Goal: Transaction & Acquisition: Book appointment/travel/reservation

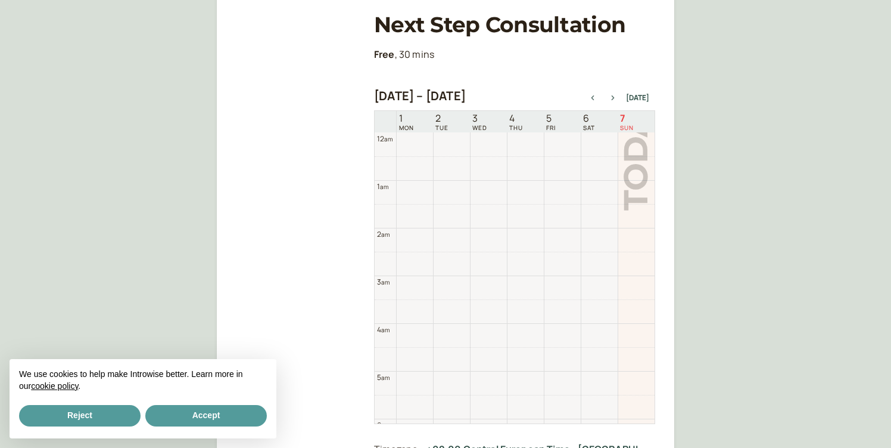
scroll to position [382, 0]
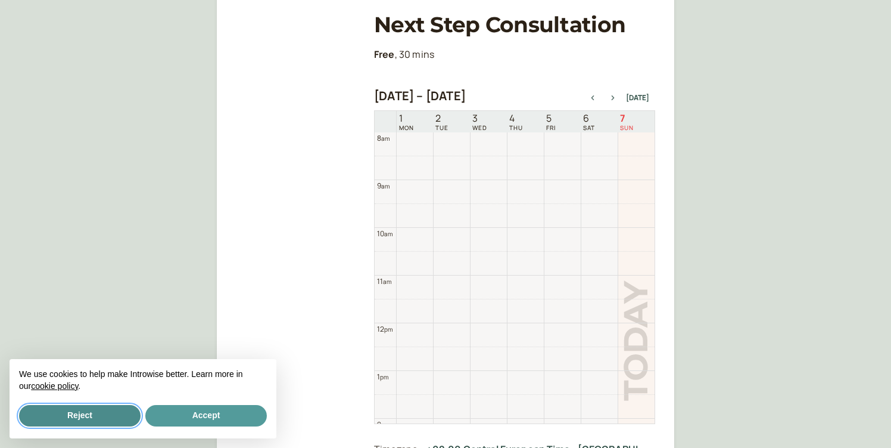
click at [85, 410] on button "Reject" at bounding box center [80, 415] width 122 height 21
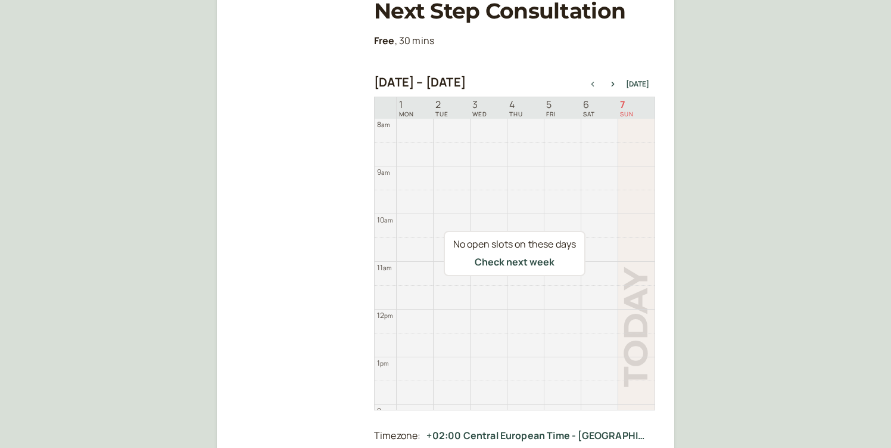
scroll to position [189, 0]
click at [617, 84] on icon "button" at bounding box center [613, 83] width 14 height 5
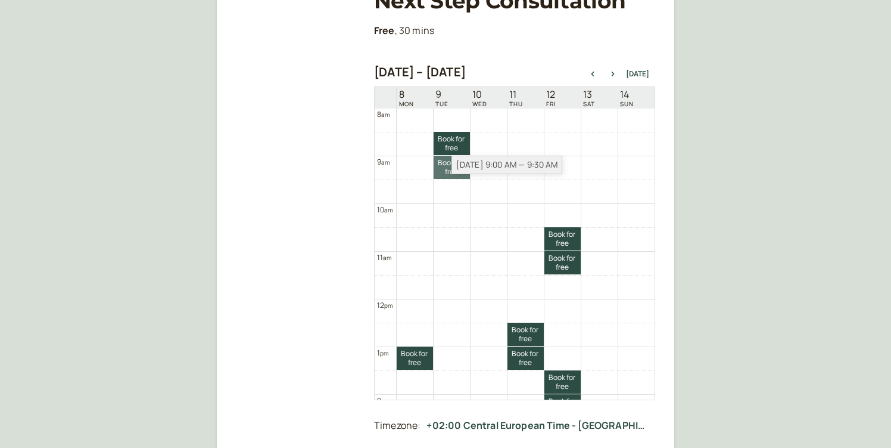
scroll to position [200, 0]
click at [443, 169] on link "Book for free free" at bounding box center [452, 166] width 36 height 23
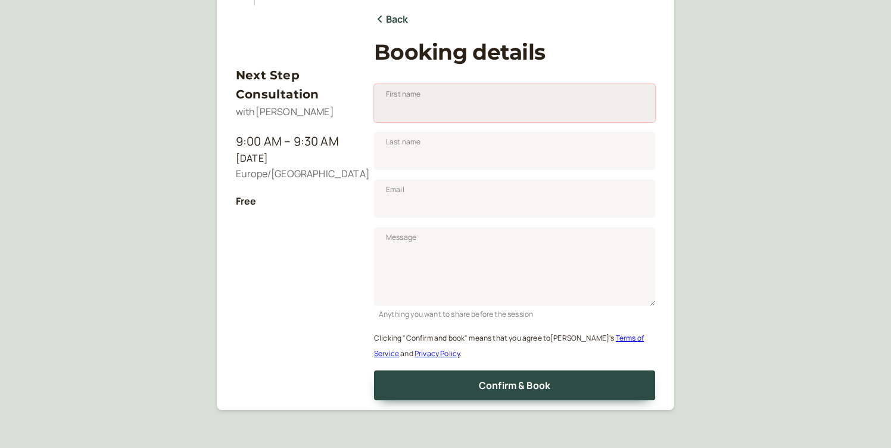
click at [432, 118] on input "First name" at bounding box center [514, 103] width 281 height 38
type input "Beth"
type input "Jenson"
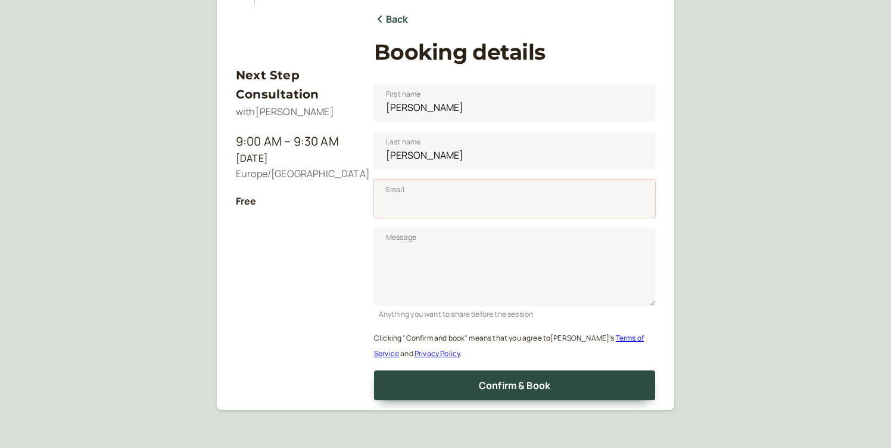
type input "bethjenson6@gmail.com"
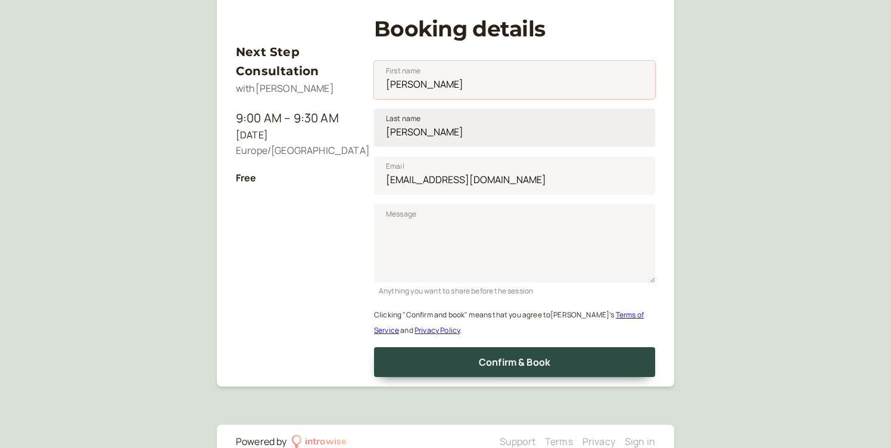
scroll to position [177, 0]
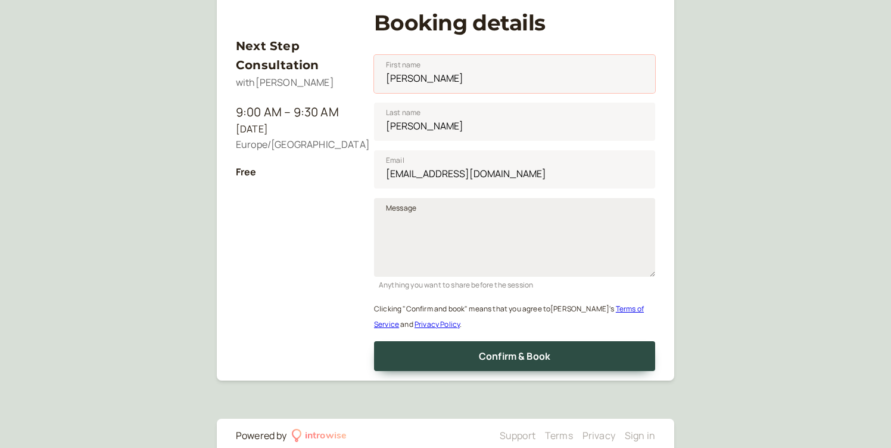
type input "Beth"
click at [442, 226] on textarea "Message" at bounding box center [514, 237] width 281 height 79
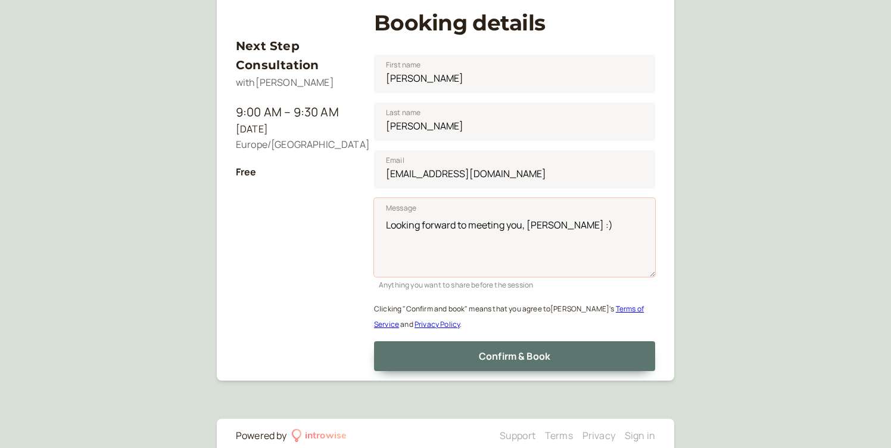
type textarea "Looking forward to meeting you, Daniela :)"
click at [509, 355] on span "Confirm & Book" at bounding box center [515, 355] width 72 height 13
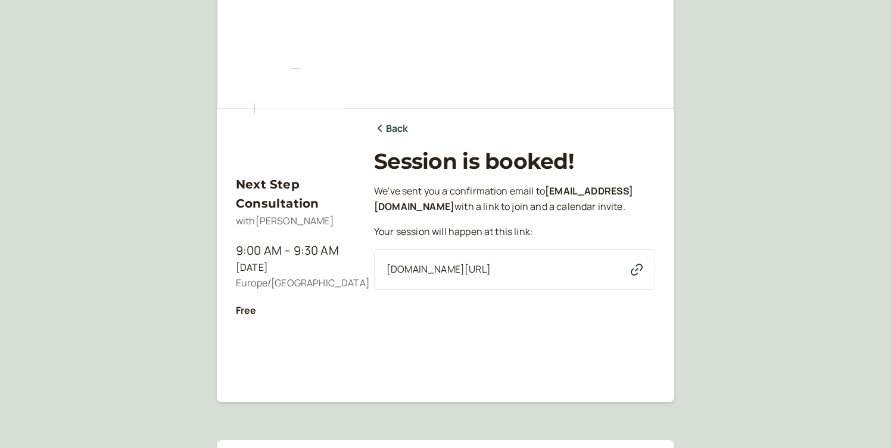
scroll to position [0, 0]
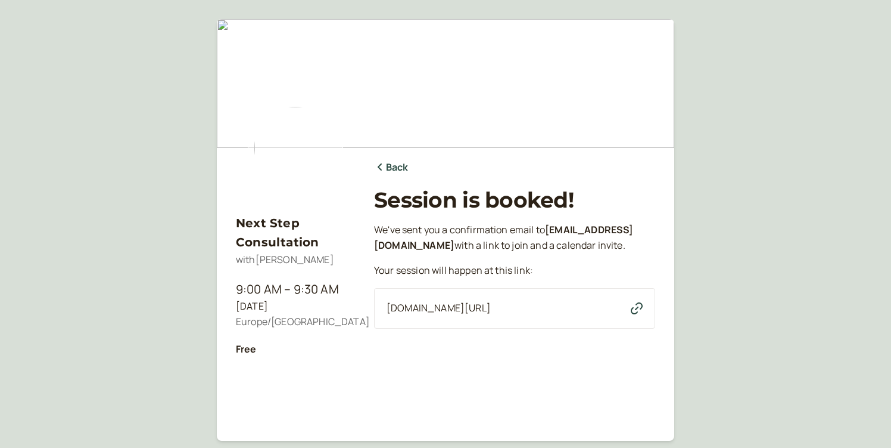
click at [812, 177] on div "Next Step Consultation with Daniela Hummelgren 9:00 AM – 9:30 AM Tue, Sep 9 Eur…" at bounding box center [445, 266] width 891 height 532
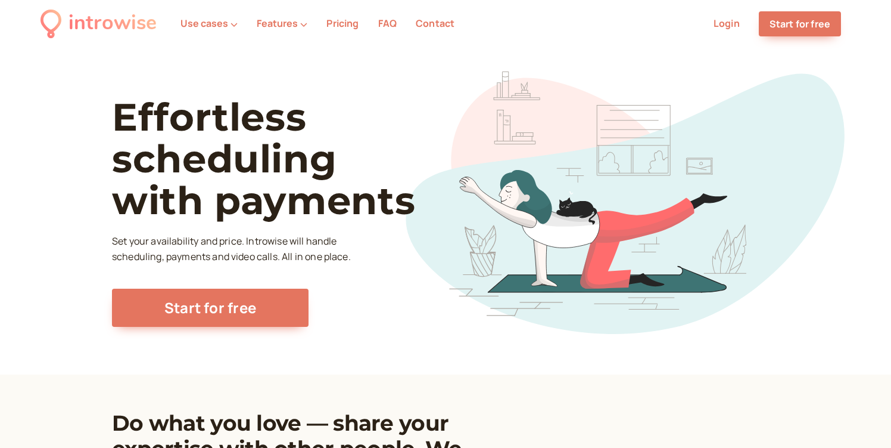
click at [346, 24] on link "Pricing" at bounding box center [343, 23] width 32 height 13
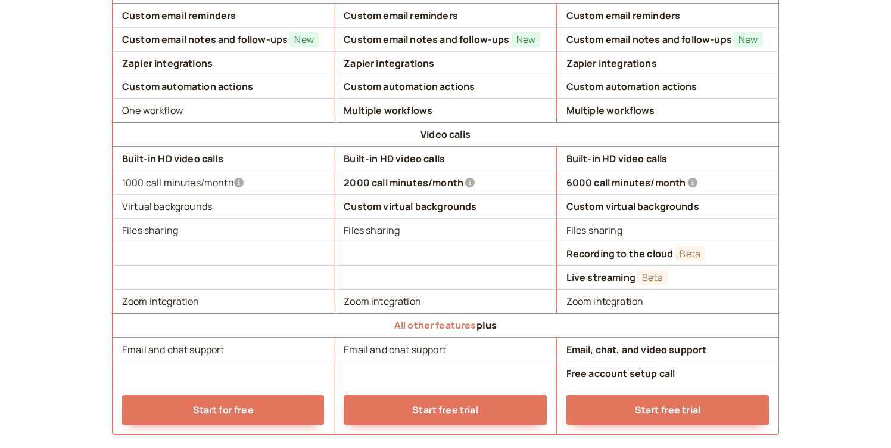
scroll to position [1124, 0]
